Goal: Use online tool/utility: Utilize a website feature to perform a specific function

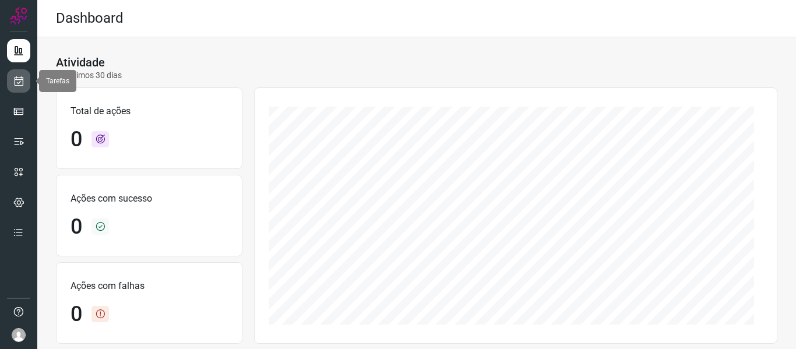
click at [12, 82] on link at bounding box center [18, 80] width 23 height 23
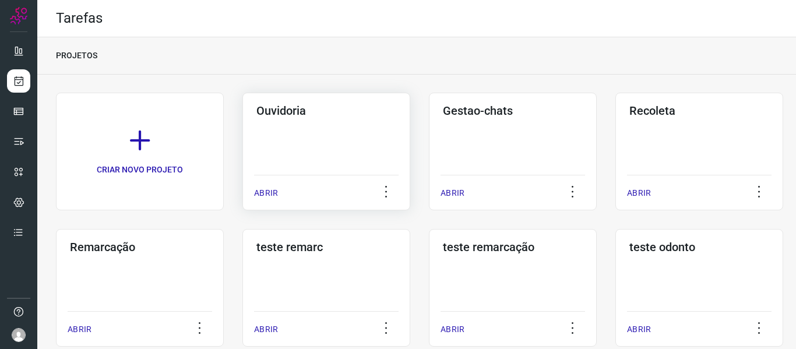
click at [265, 196] on p "ABRIR" at bounding box center [266, 193] width 24 height 12
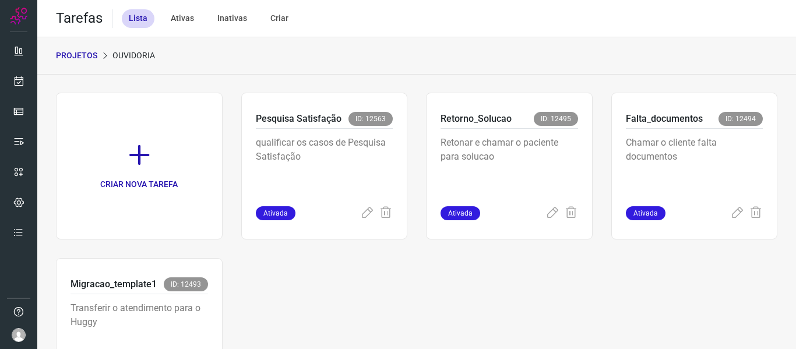
scroll to position [85, 0]
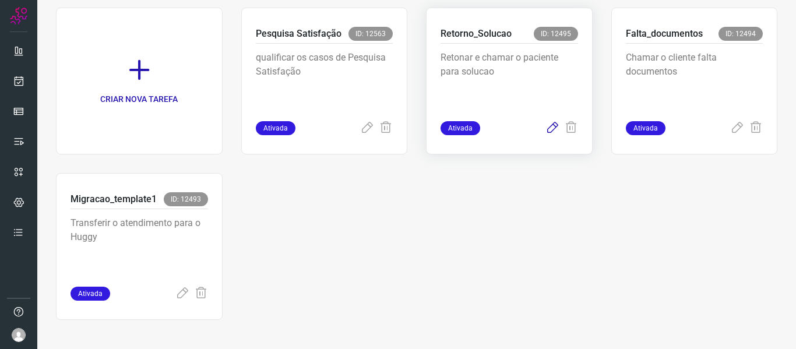
click at [546, 129] on icon at bounding box center [553, 128] width 14 height 14
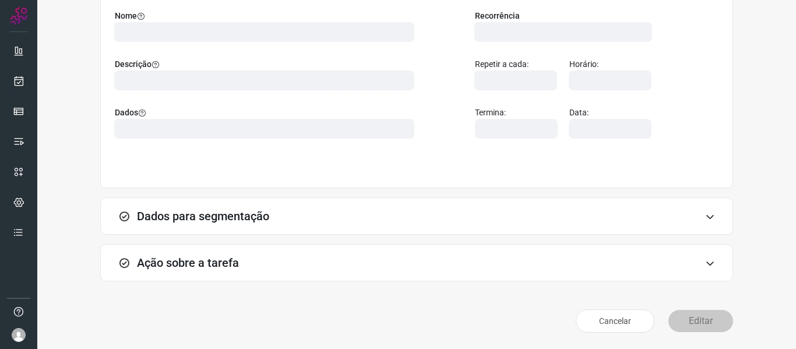
scroll to position [106, 0]
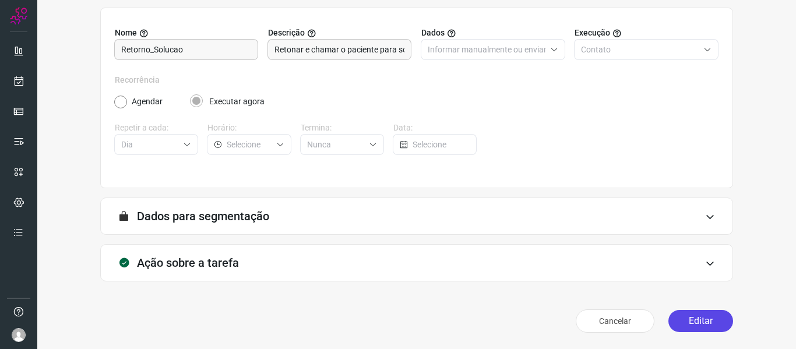
click at [698, 325] on button "Editar" at bounding box center [700, 321] width 65 height 22
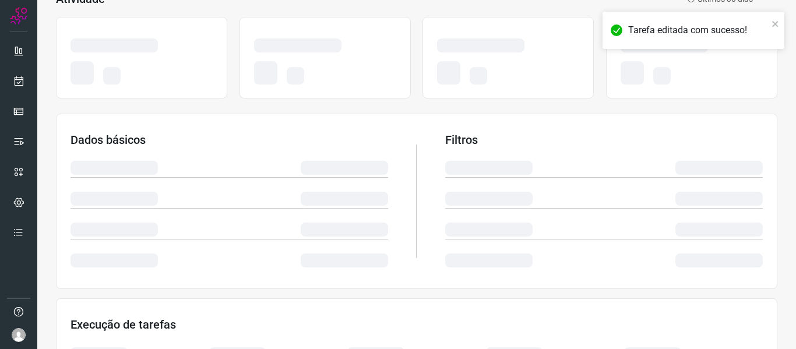
scroll to position [274, 0]
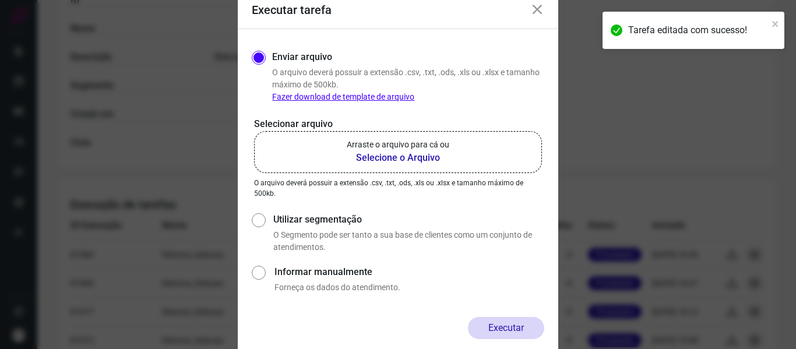
click at [421, 154] on b "Selecione o Arquivo" at bounding box center [398, 158] width 103 height 14
click at [0, 0] on input "Arraste o arquivo para cá ou Selecione o Arquivo" at bounding box center [0, 0] width 0 height 0
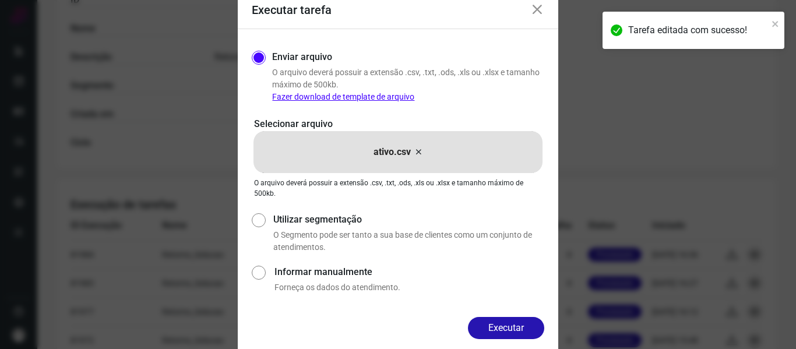
click at [508, 325] on button "Executar" at bounding box center [506, 328] width 76 height 22
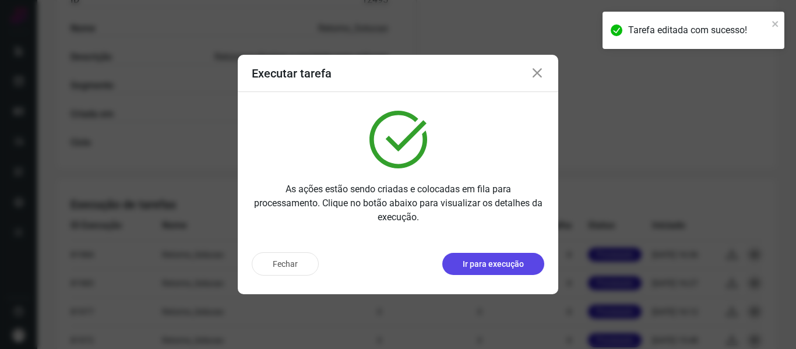
click at [506, 263] on p "Ir para execução" at bounding box center [493, 264] width 61 height 12
